Goal: Transaction & Acquisition: Purchase product/service

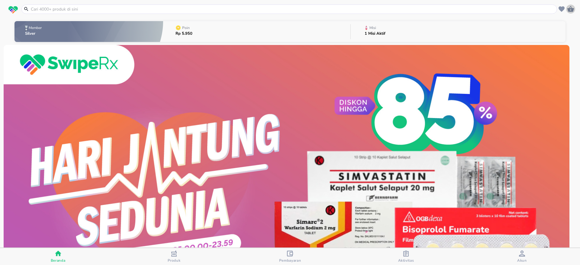
click at [570, 9] on icon "button" at bounding box center [570, 9] width 7 height 6
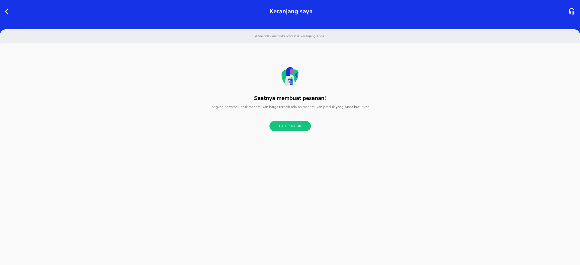
click at [9, 12] on icon "button" at bounding box center [8, 11] width 7 height 7
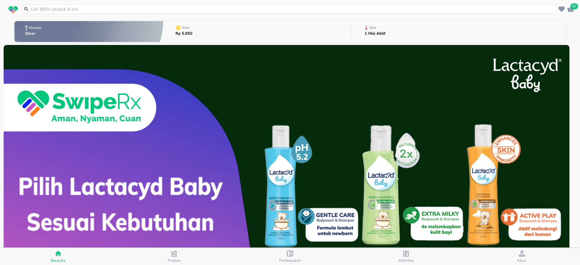
click at [108, 9] on input "text" at bounding box center [292, 9] width 525 height 6
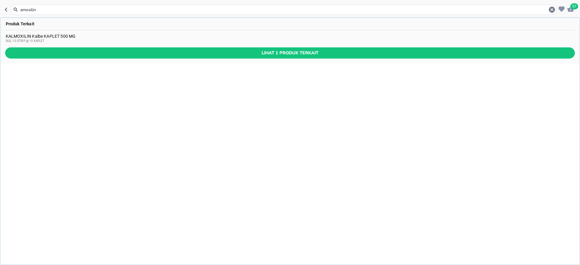
type input "amoxilin"
click at [305, 50] on span "Lihat 1 produk terkait" at bounding box center [290, 53] width 560 height 8
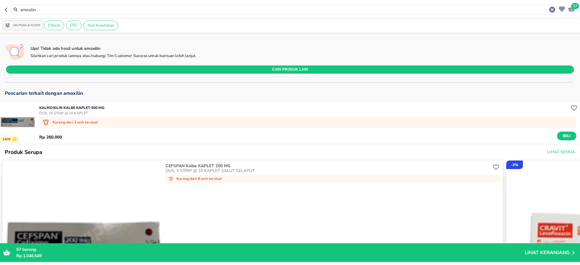
click at [53, 9] on input "amoxilin" at bounding box center [284, 10] width 529 height 6
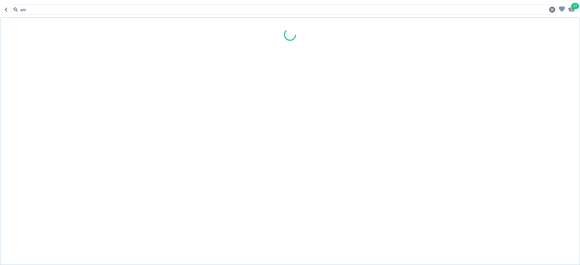
type input "a"
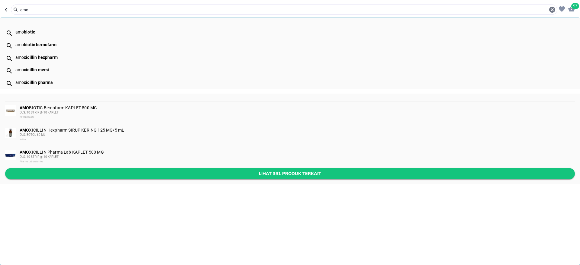
type input "amo"
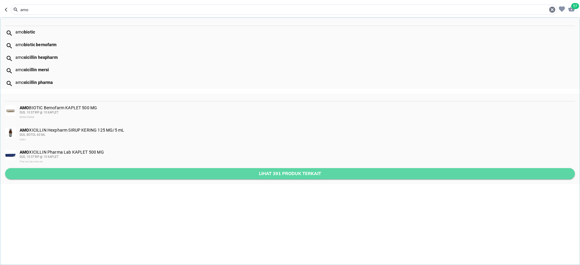
click at [92, 171] on span "Lihat 391 produk terkait" at bounding box center [290, 174] width 560 height 8
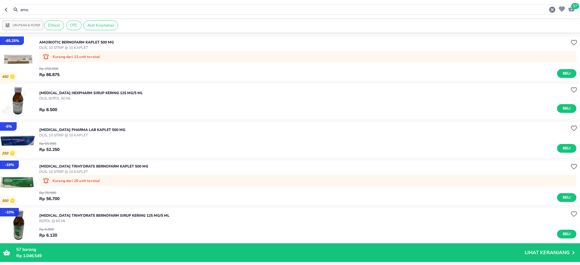
scroll to position [45, 0]
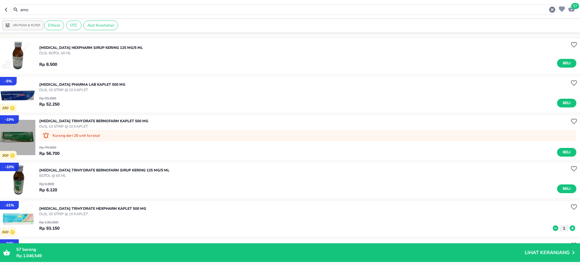
click at [14, 136] on img "button" at bounding box center [17, 137] width 35 height 35
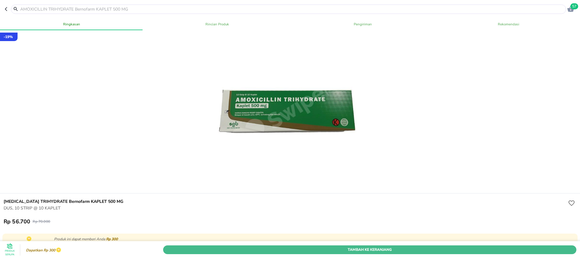
click at [245, 247] on span "Tambah Ke Keranjang" at bounding box center [370, 250] width 404 height 6
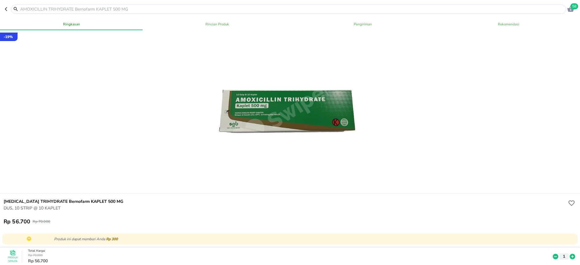
click at [553, 254] on icon at bounding box center [555, 256] width 5 height 5
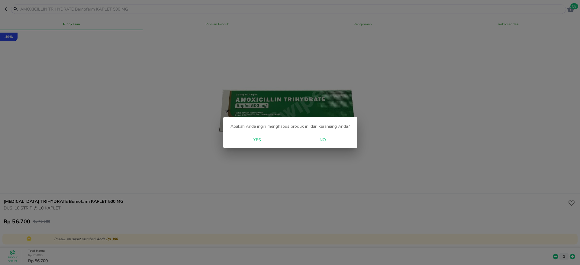
click at [255, 140] on span "Yes" at bounding box center [257, 141] width 14 height 8
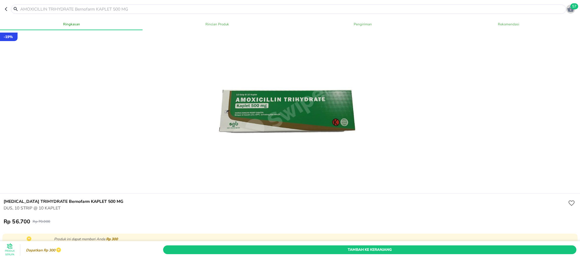
click at [573, 8] on span "57" at bounding box center [574, 6] width 8 height 6
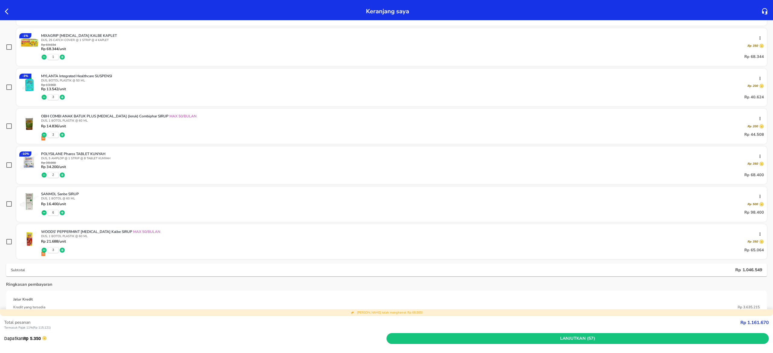
scroll to position [513, 0]
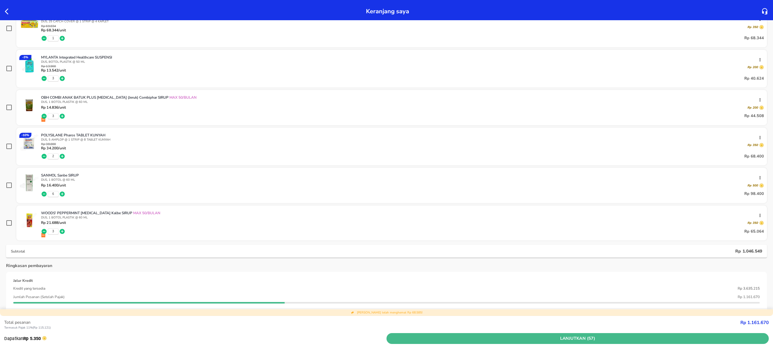
click at [575, 265] on span "Lanjutkan (57)" at bounding box center [577, 339] width 377 height 8
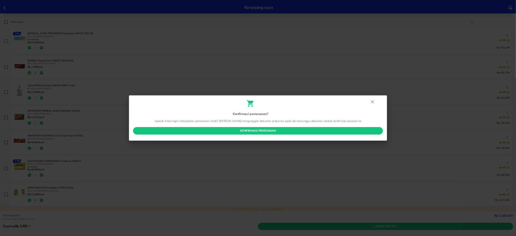
scroll to position [0, 0]
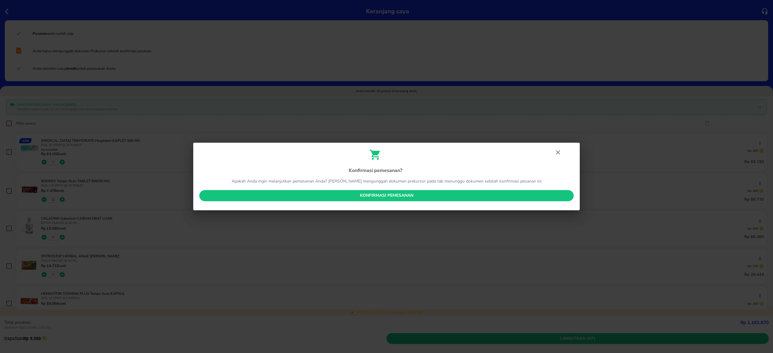
click at [359, 195] on span "Konfirmasi pemesanan" at bounding box center [386, 196] width 365 height 8
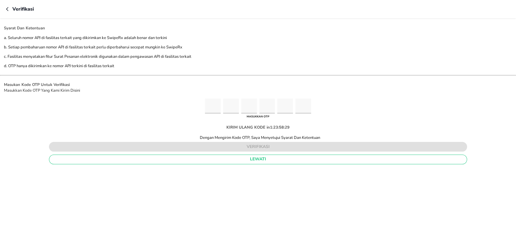
click at [217, 110] on input "Please enter OTP character 1" at bounding box center [213, 105] width 16 height 15
paste input "3"
type input "2"
type input "6"
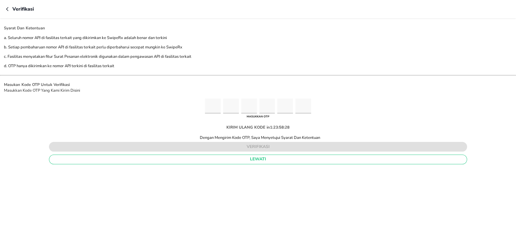
type input "9"
type input "8"
type input "3"
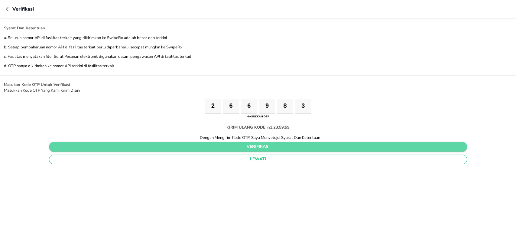
click at [261, 144] on span "verifikasi" at bounding box center [258, 147] width 408 height 8
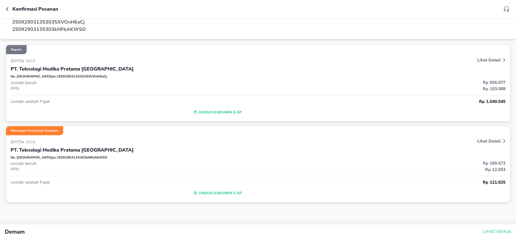
scroll to position [40, 0]
